Goal: Task Accomplishment & Management: Manage account settings

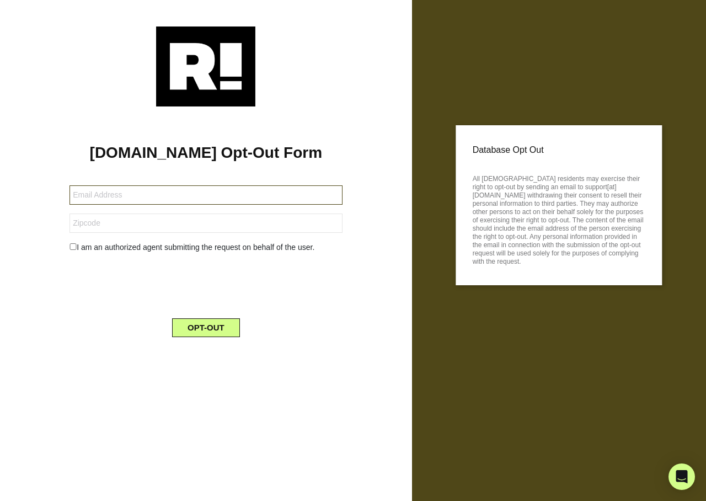
type input "[PERSON_NAME][EMAIL_ADDRESS][DOMAIN_NAME]"
type input "78665"
type input "[EMAIL_ADDRESS][DOMAIN_NAME]"
type input "35613"
type input "colorbomb76@gmail.com"
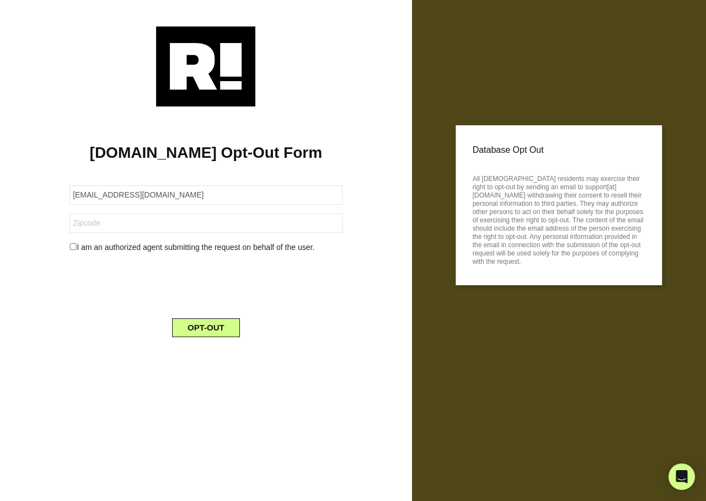
type input "53222"
type input "[PERSON_NAME][EMAIL_ADDRESS][PERSON_NAME][DOMAIN_NAME]"
type input "32820"
type input "jhs9955@gmail.com"
type input "19971"
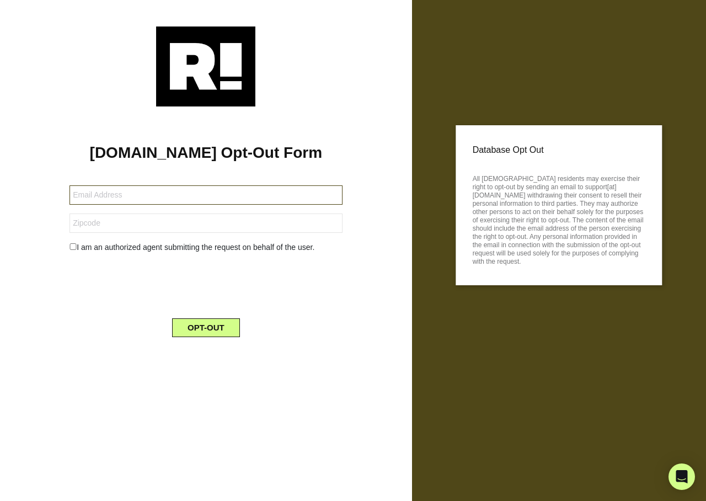
type input "pmc627@icloud.com"
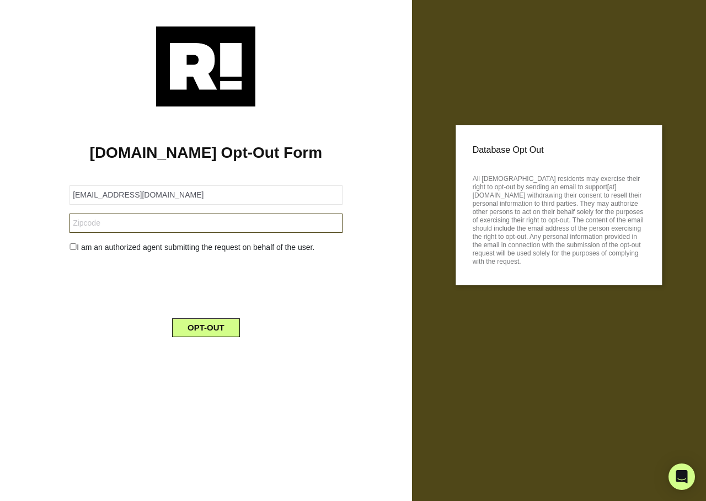
type input "01905"
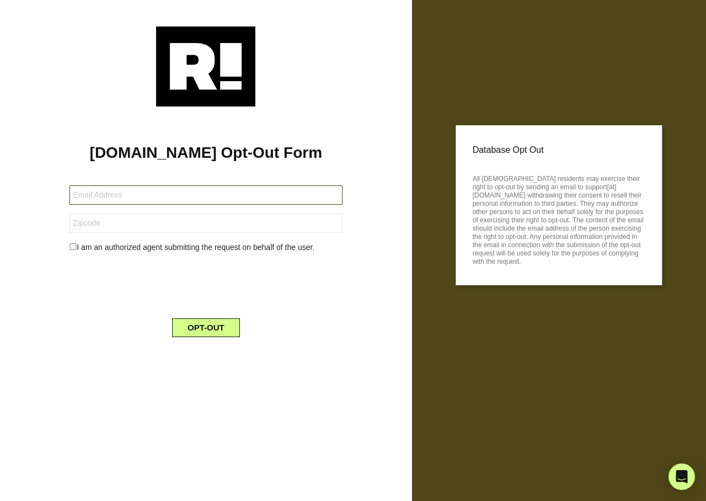
type input "[EMAIL_ADDRESS][DOMAIN_NAME]"
type input "59840"
type input "teta007@aol.com"
type input "97009"
type input "[EMAIL_ADDRESS][DOMAIN_NAME]"
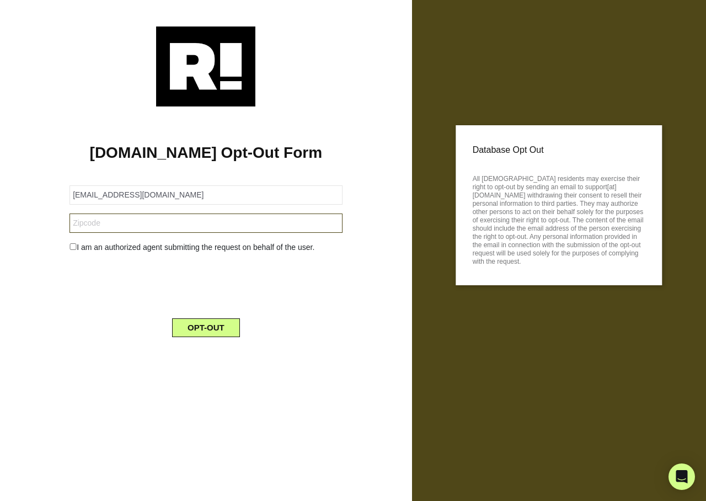
type input "06770"
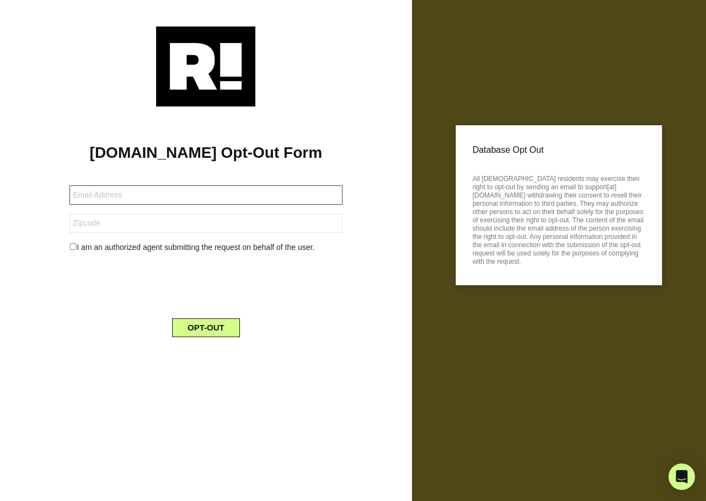
type input "ggev1@yahoo.com"
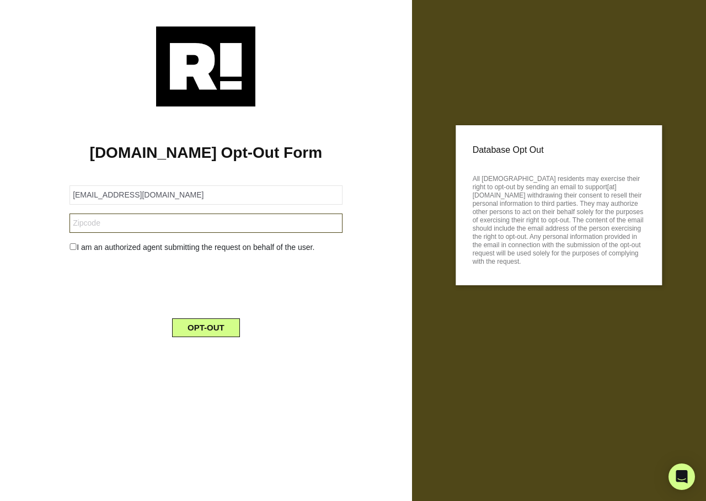
type input "06770"
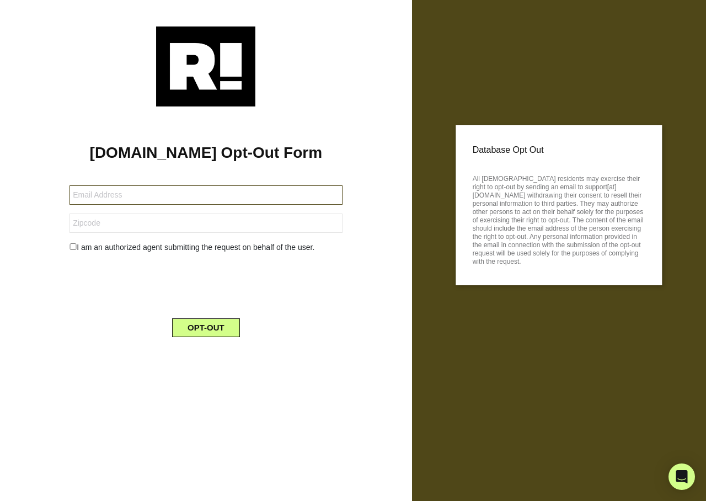
type input "[EMAIL_ADDRESS][DOMAIN_NAME]"
type input "84044"
type input "[EMAIL_ADDRESS][DOMAIN_NAME]"
type input "89032"
type input "[EMAIL_ADDRESS][DOMAIN_NAME]"
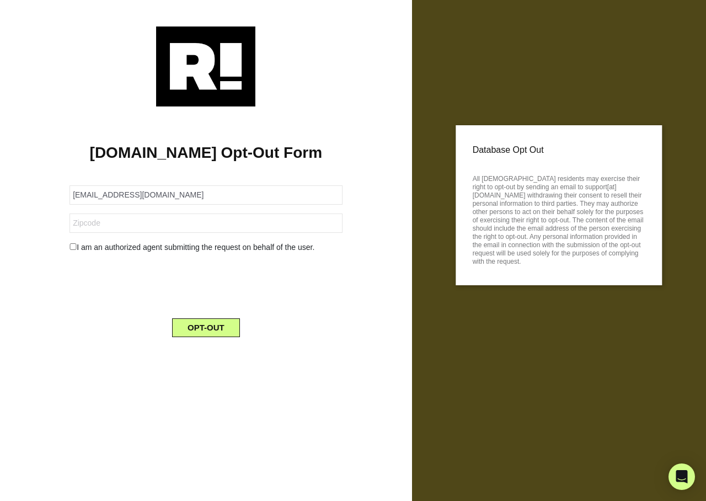
type input "89032"
type input "[PERSON_NAME][EMAIL_ADDRESS][DOMAIN_NAME]"
type input "02125"
type input "[EMAIL_ADDRESS][DOMAIN_NAME]"
type input "06511"
